Goal: Task Accomplishment & Management: Manage account settings

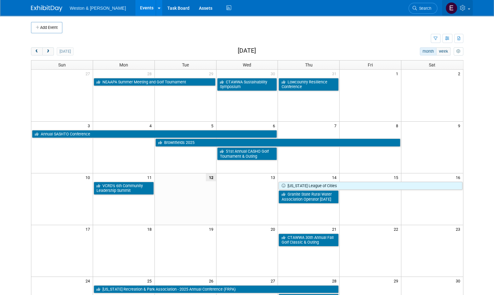
click at [467, 15] on link at bounding box center [457, 8] width 31 height 16
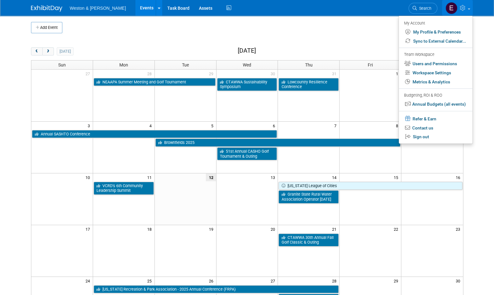
click at [446, 10] on img at bounding box center [452, 8] width 12 height 12
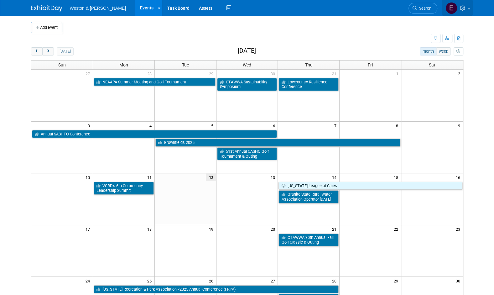
click at [452, 8] on img at bounding box center [452, 8] width 12 height 12
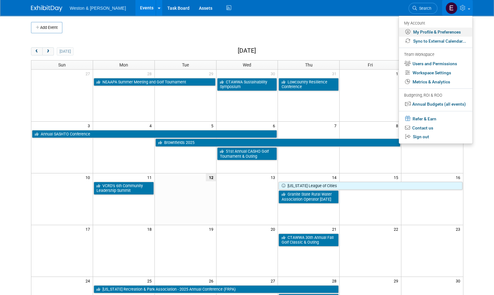
click at [443, 31] on link "My Profile & Preferences" at bounding box center [436, 32] width 74 height 9
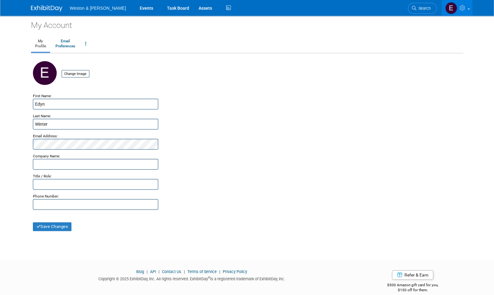
click at [80, 8] on span "Weston & [PERSON_NAME]" at bounding box center [98, 8] width 56 height 5
click at [55, 8] on img at bounding box center [46, 8] width 31 height 6
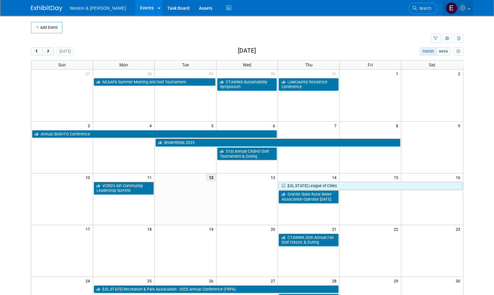
click at [462, 13] on link at bounding box center [457, 8] width 31 height 16
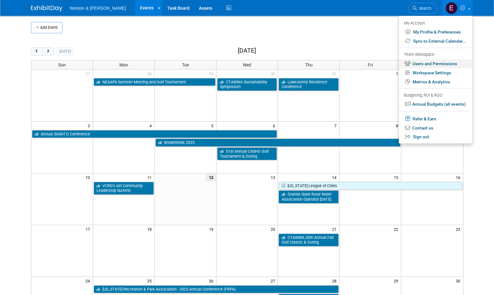
click at [436, 67] on link "Users and Permissions" at bounding box center [436, 63] width 74 height 9
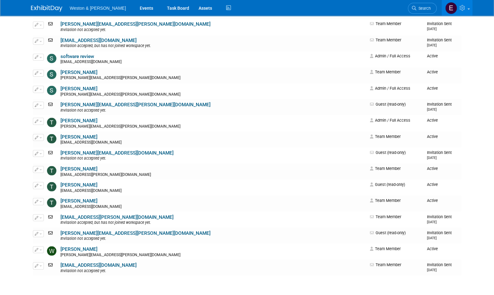
scroll to position [2142, 0]
